Goal: Task Accomplishment & Management: Use online tool/utility

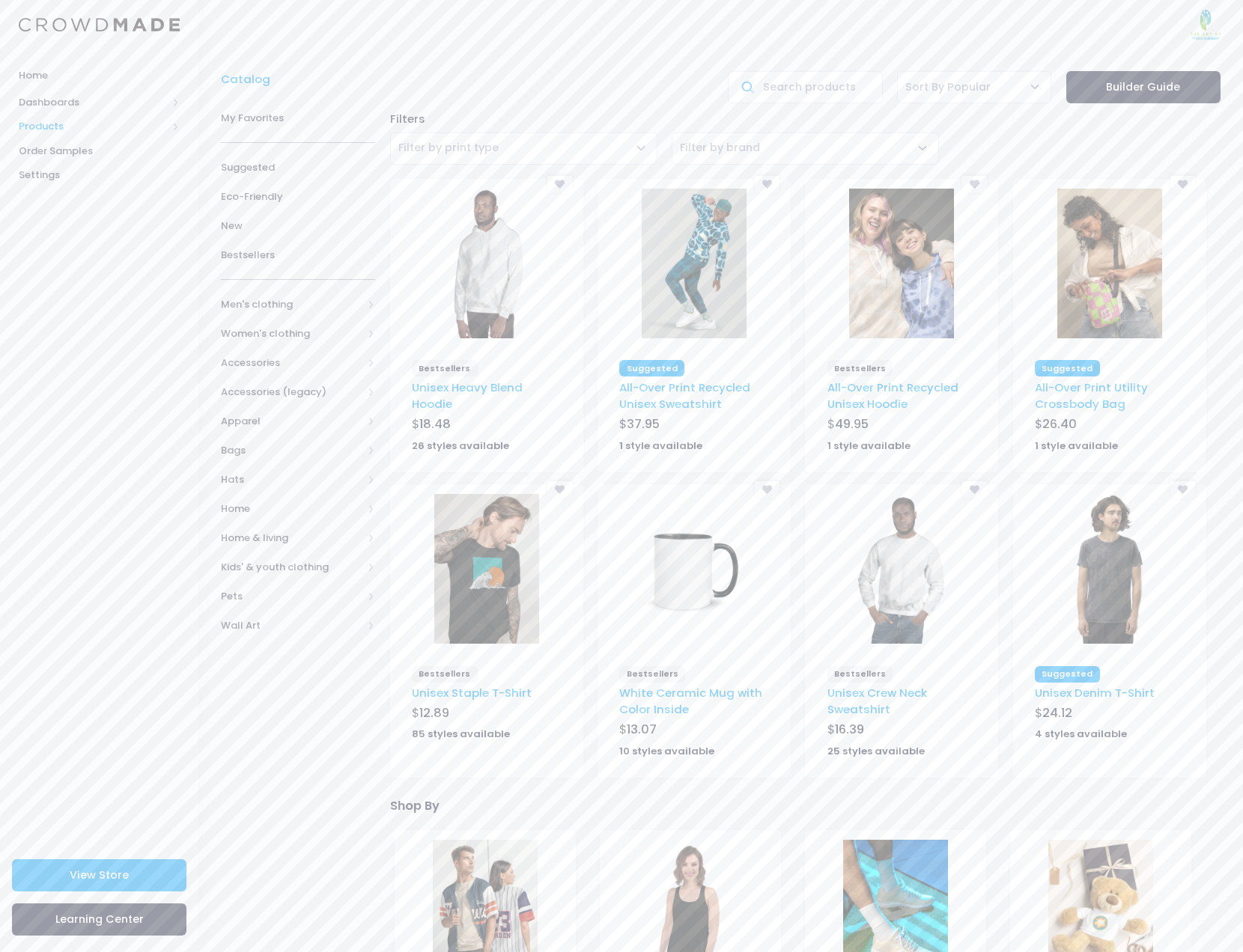
click at [54, 128] on span "Products" at bounding box center [93, 126] width 148 height 15
click at [70, 151] on span "Product Builder" at bounding box center [111, 151] width 137 height 15
click at [823, 83] on input "text" at bounding box center [804, 87] width 154 height 32
type input "polo"
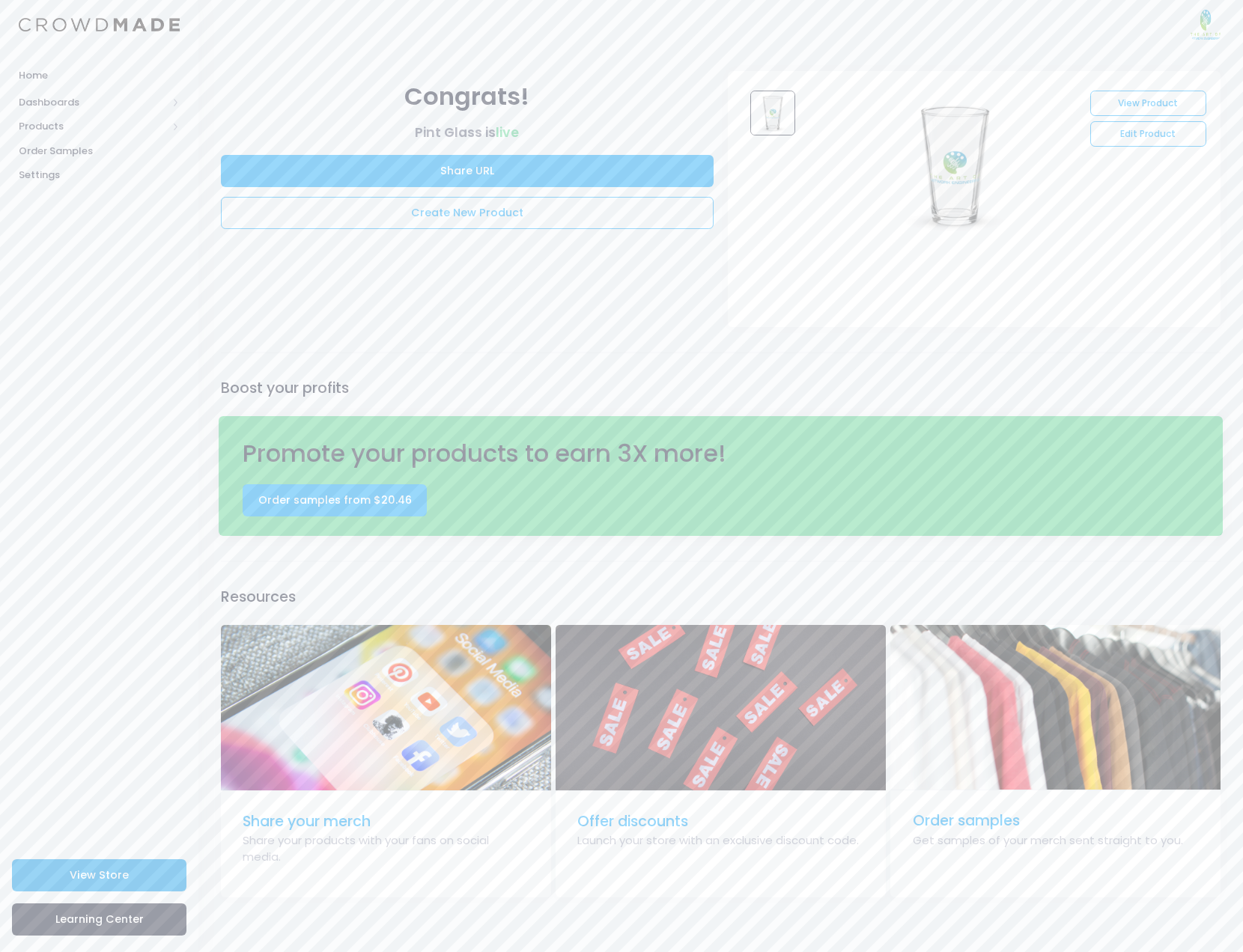
click at [128, 880] on link "View Store" at bounding box center [99, 875] width 174 height 32
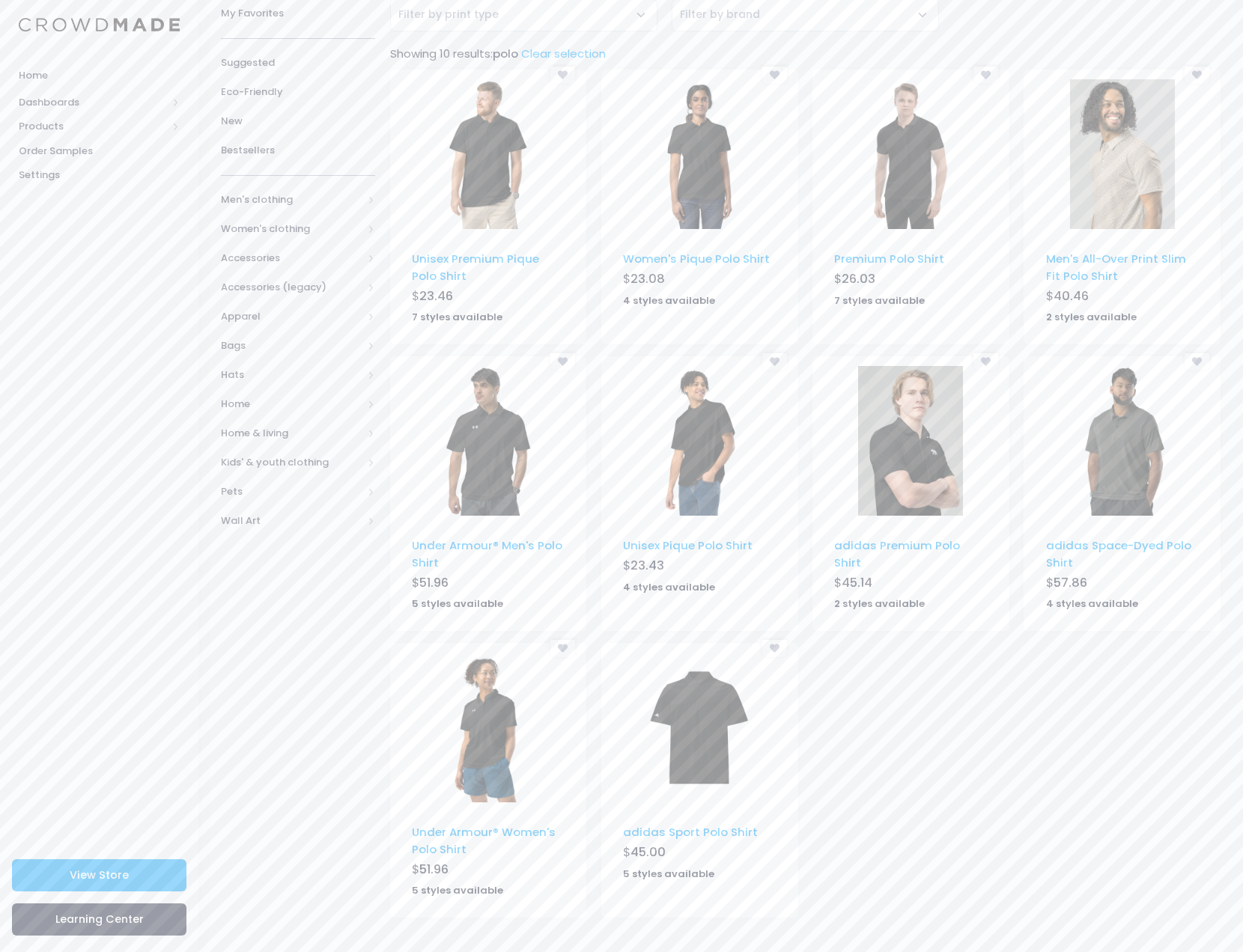
scroll to position [135, 0]
click at [916, 156] on img at bounding box center [910, 154] width 104 height 150
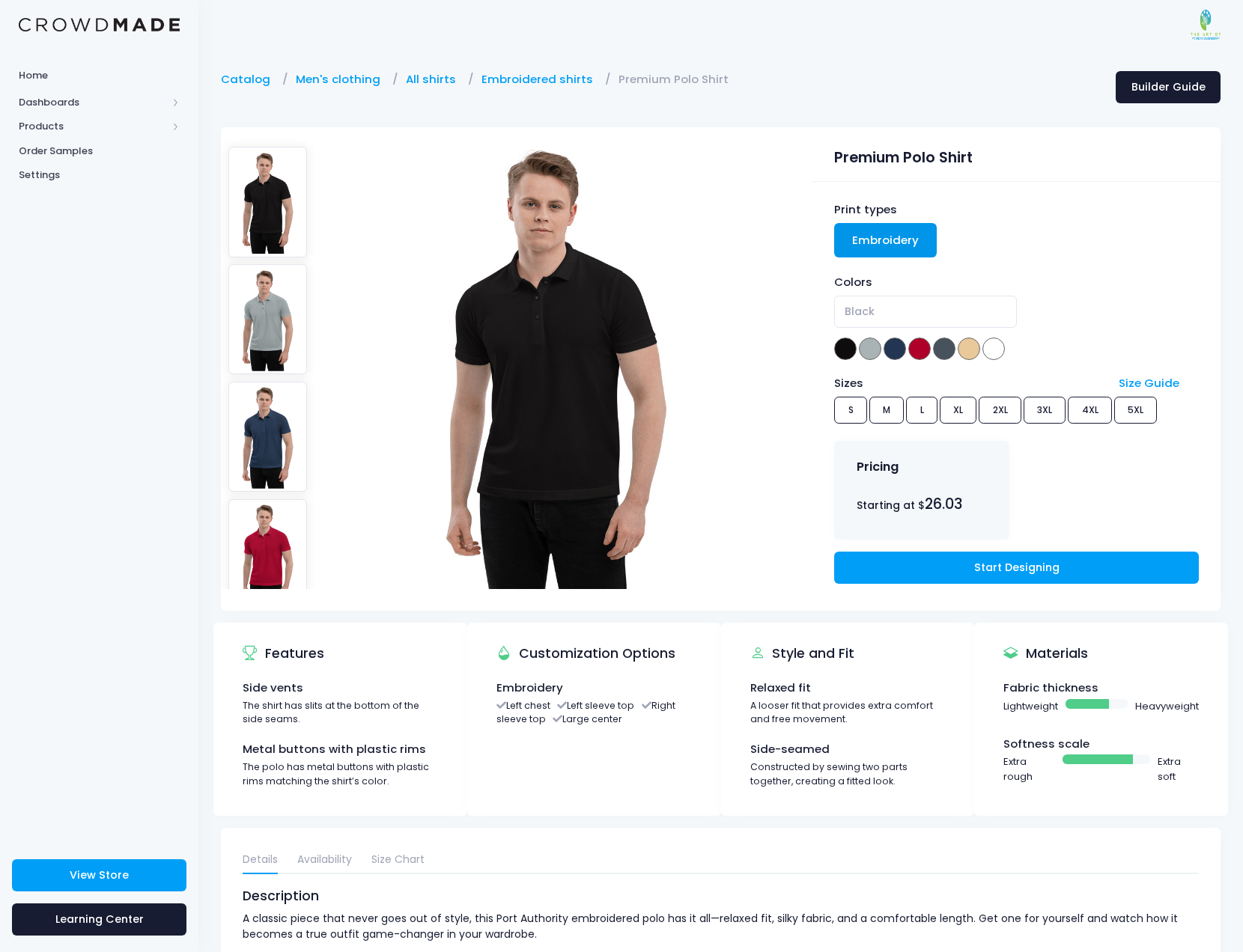
scroll to position [29, 0]
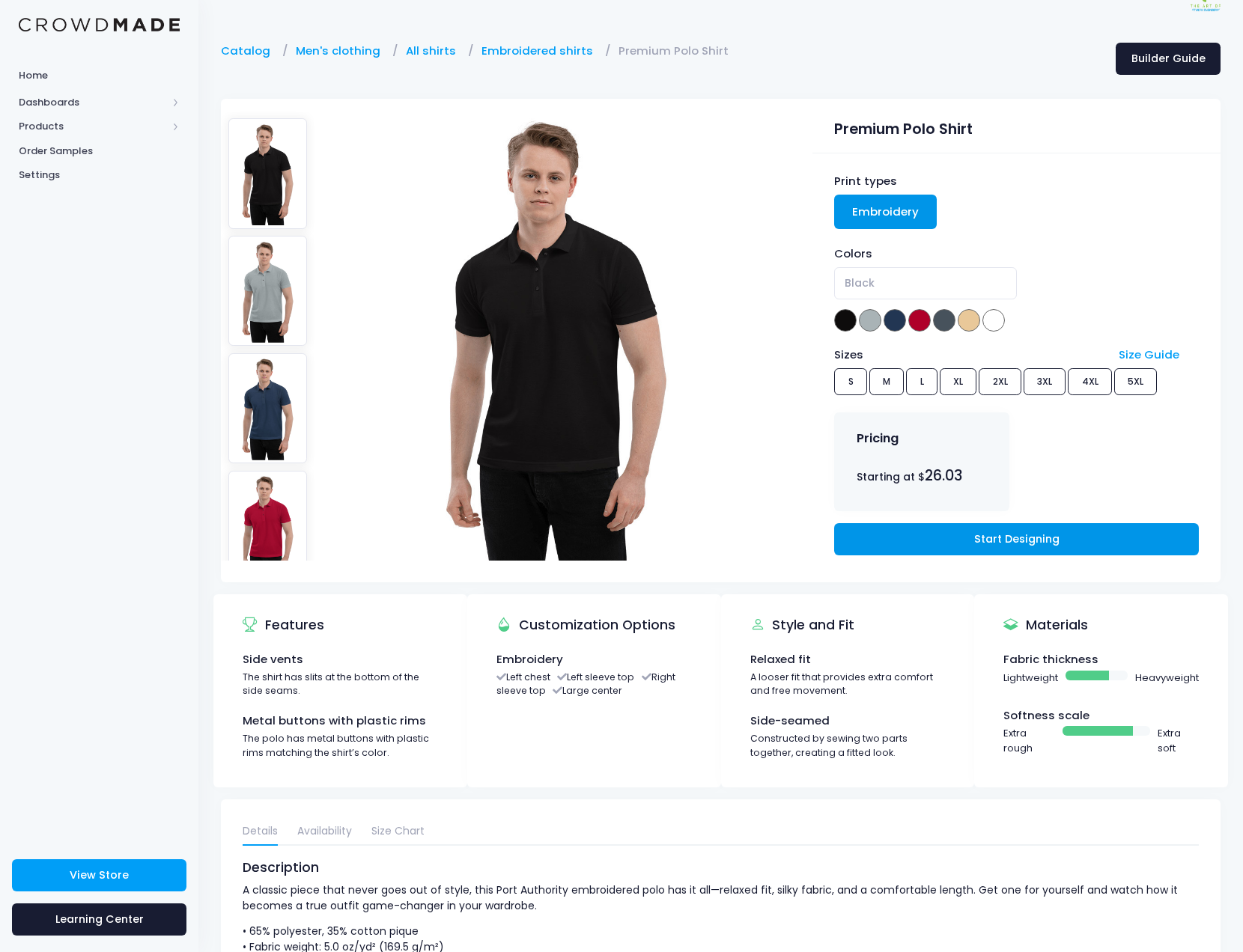
click at [1029, 548] on link "Start Designing" at bounding box center [1016, 539] width 364 height 32
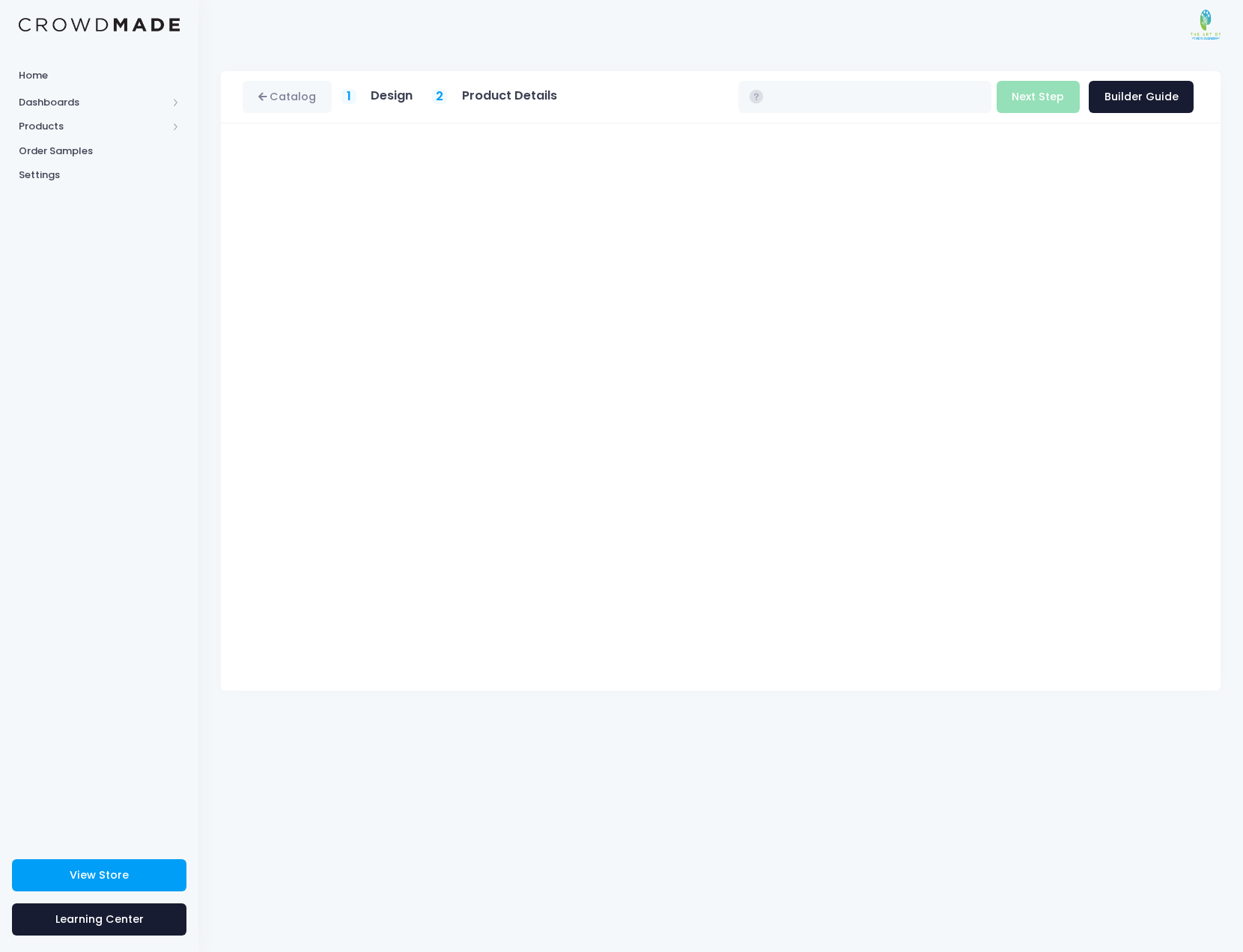
type input "$26.03 - $31.83"
